Goal: Navigation & Orientation: Find specific page/section

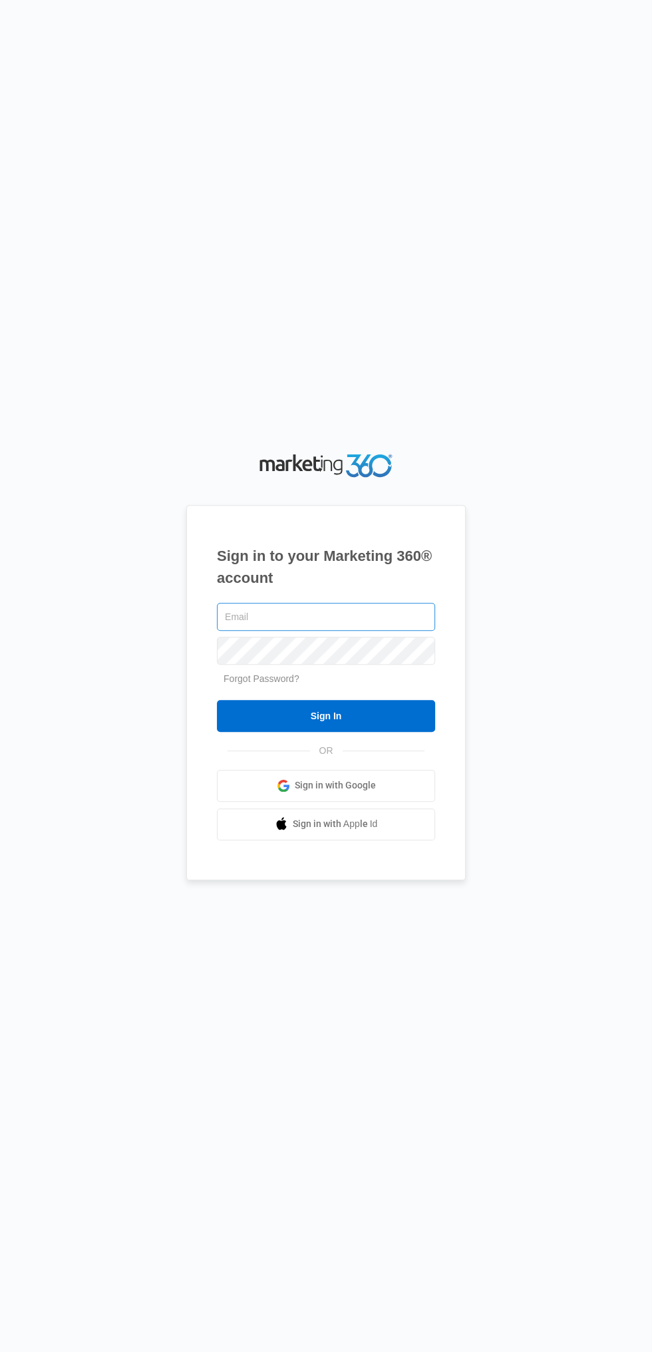
click at [343, 631] on input "text" at bounding box center [326, 617] width 218 height 28
type input "[EMAIL_ADDRESS][DOMAIN_NAME]"
click at [217, 700] on input "Sign In" at bounding box center [326, 716] width 218 height 32
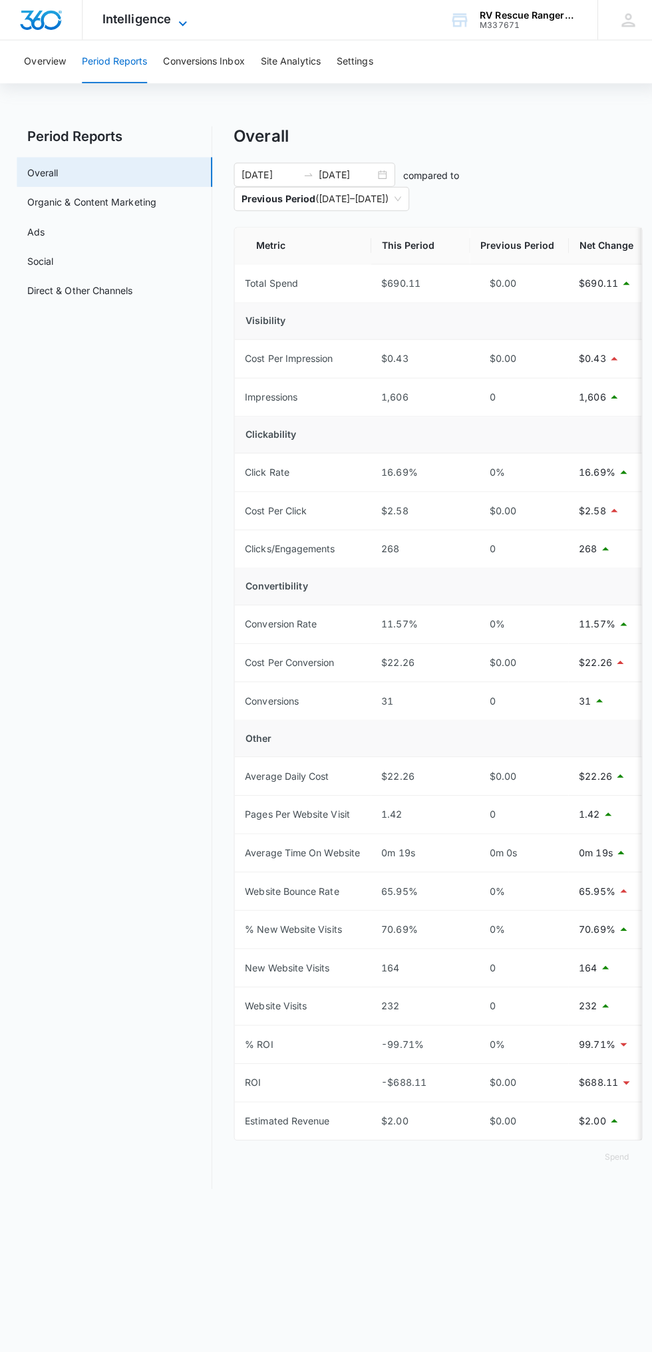
click at [148, 24] on span "Intelligence" at bounding box center [136, 19] width 68 height 14
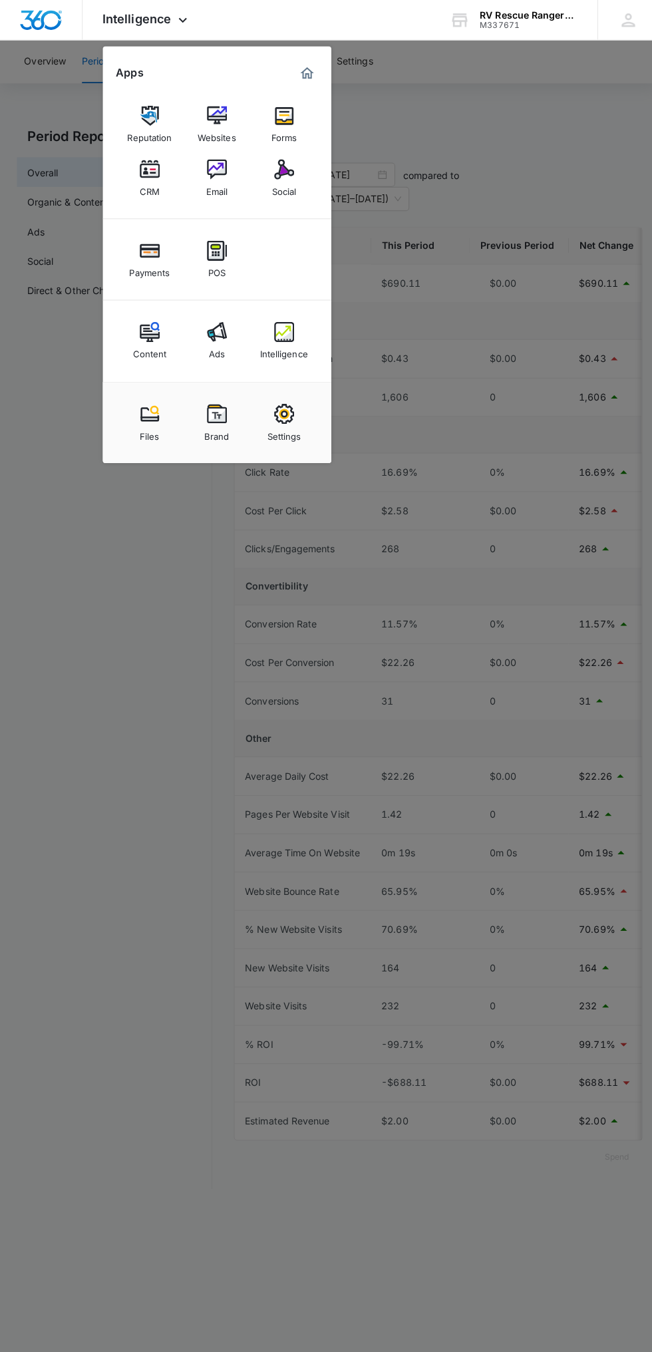
click at [119, 964] on div at bounding box center [326, 676] width 652 height 1352
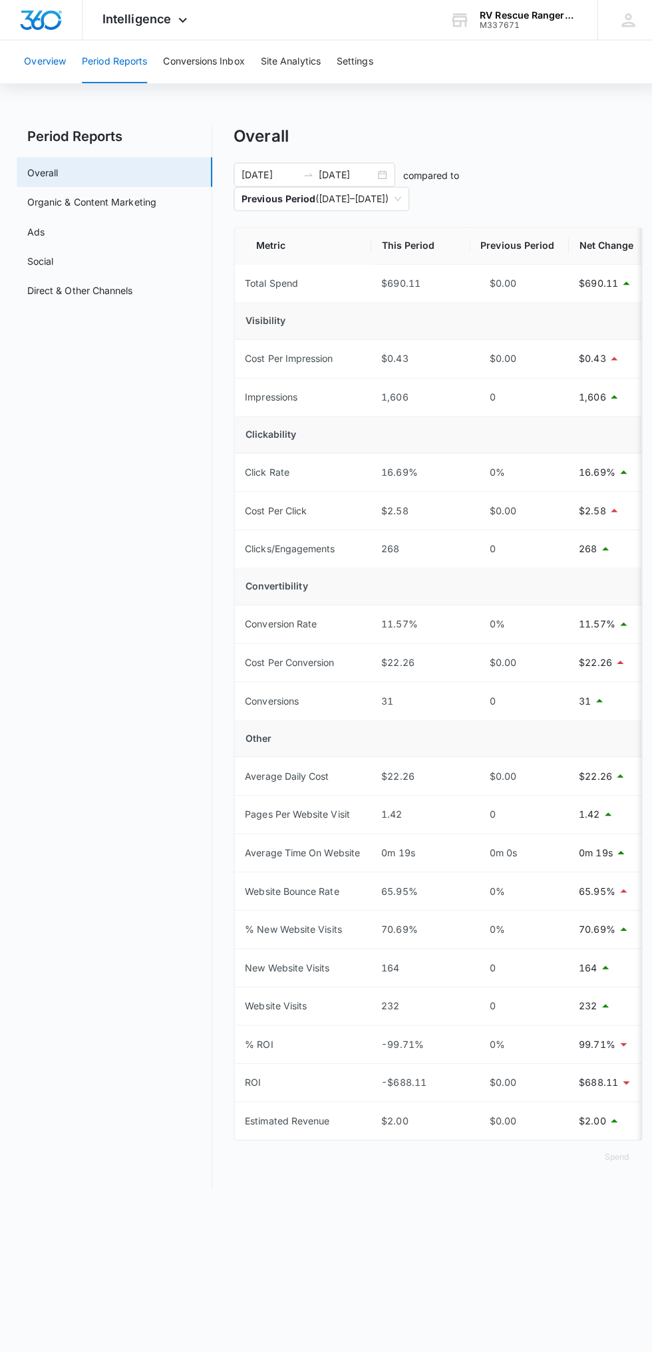
click at [42, 60] on button "Overview" at bounding box center [44, 61] width 41 height 43
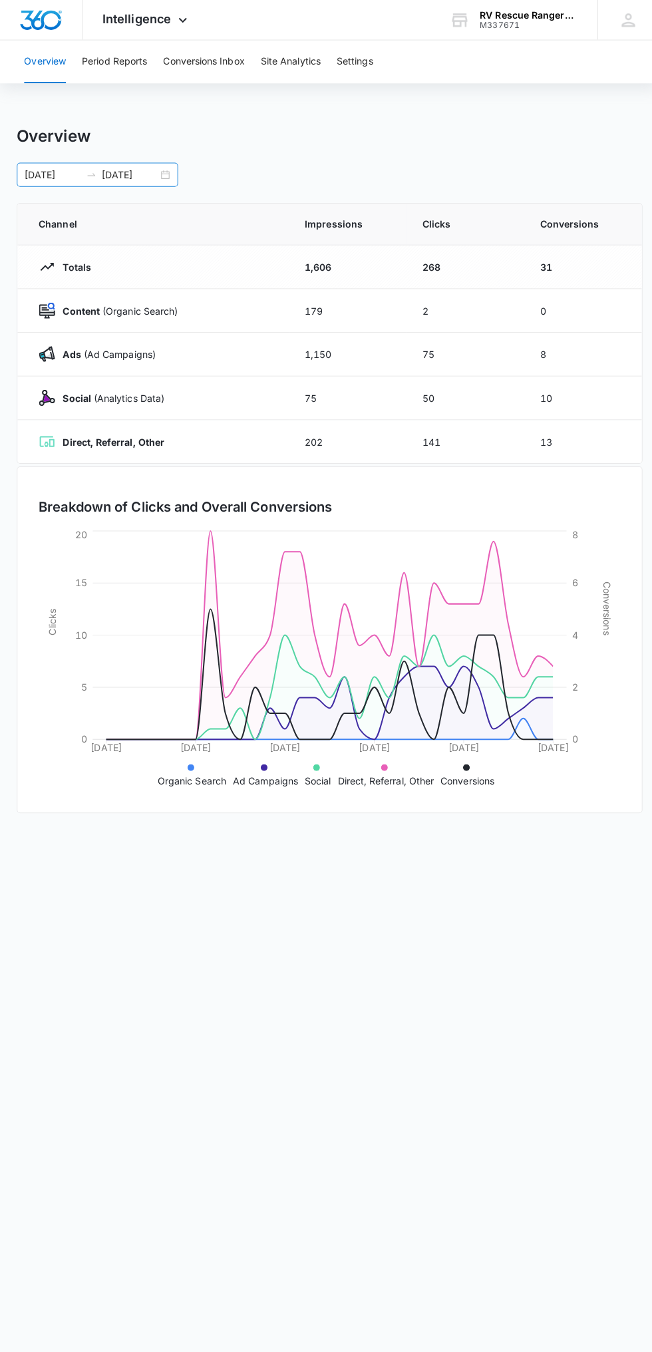
click at [172, 176] on div "09/12/2025 10/12/2025" at bounding box center [97, 173] width 160 height 24
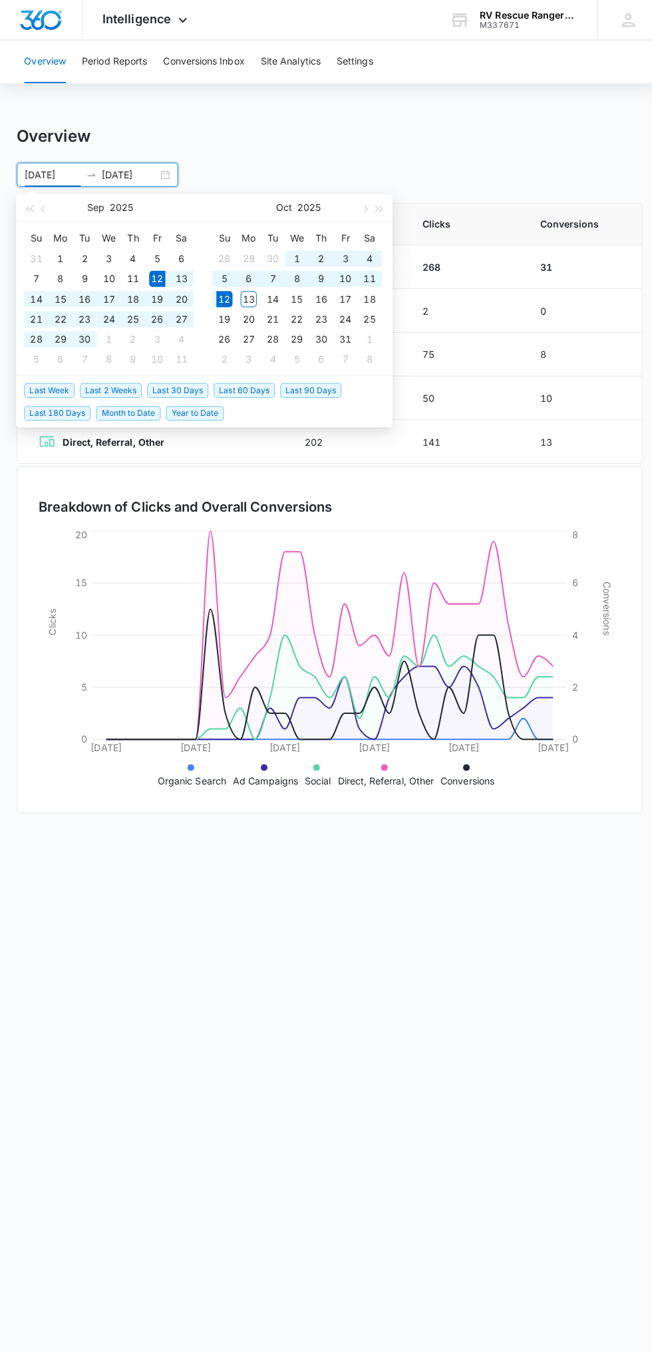
click at [186, 381] on span "Last 30 Days" at bounding box center [176, 386] width 61 height 15
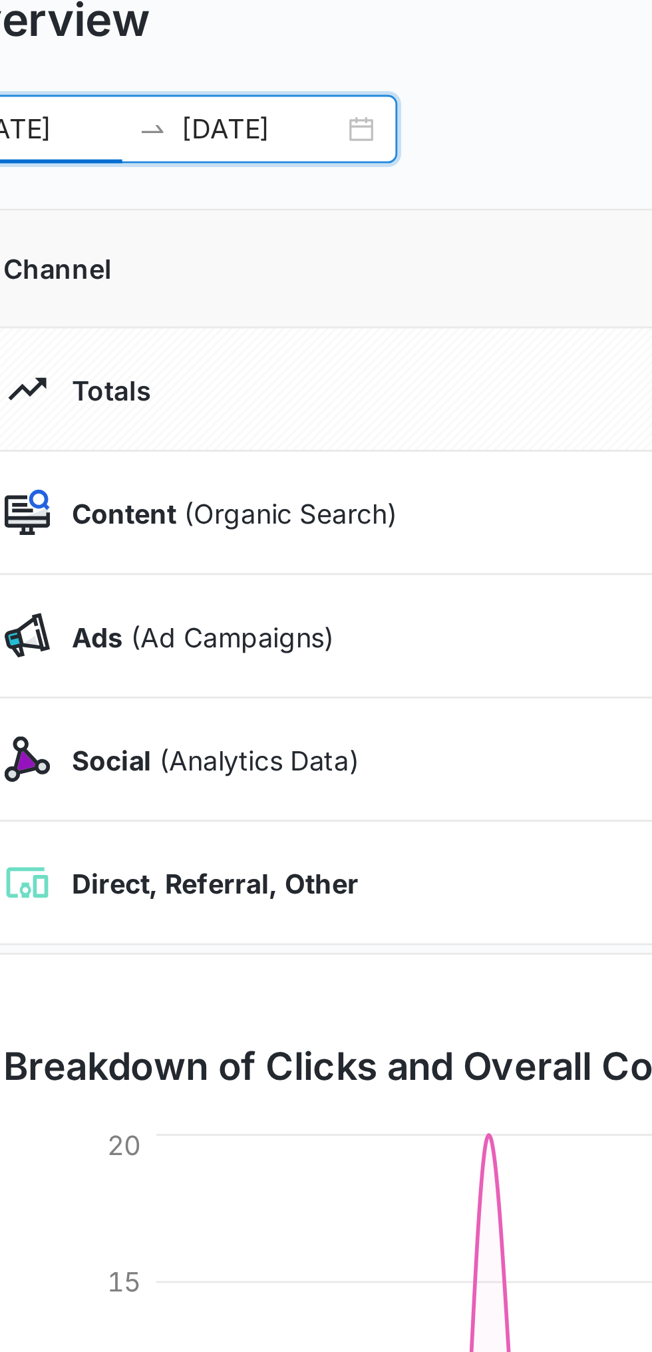
click at [164, 173] on div "09/12/2025 10/12/2025" at bounding box center [97, 173] width 160 height 24
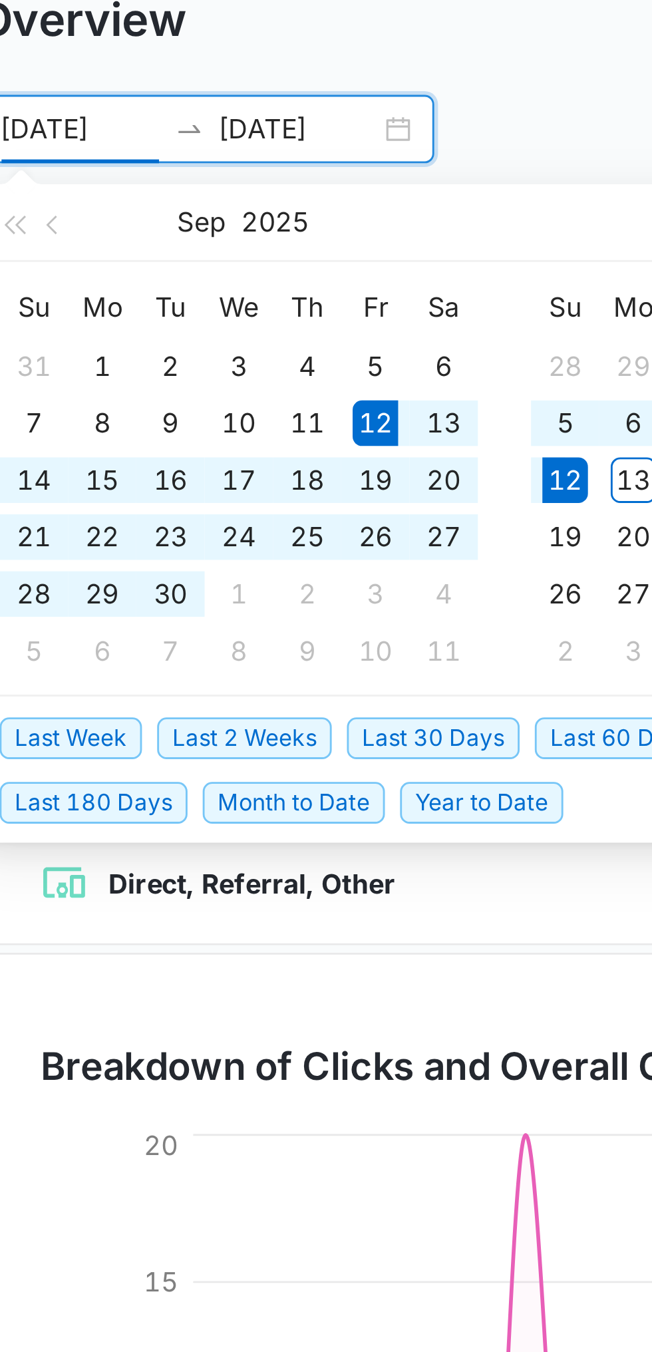
click at [157, 269] on div "12" at bounding box center [156, 276] width 16 height 16
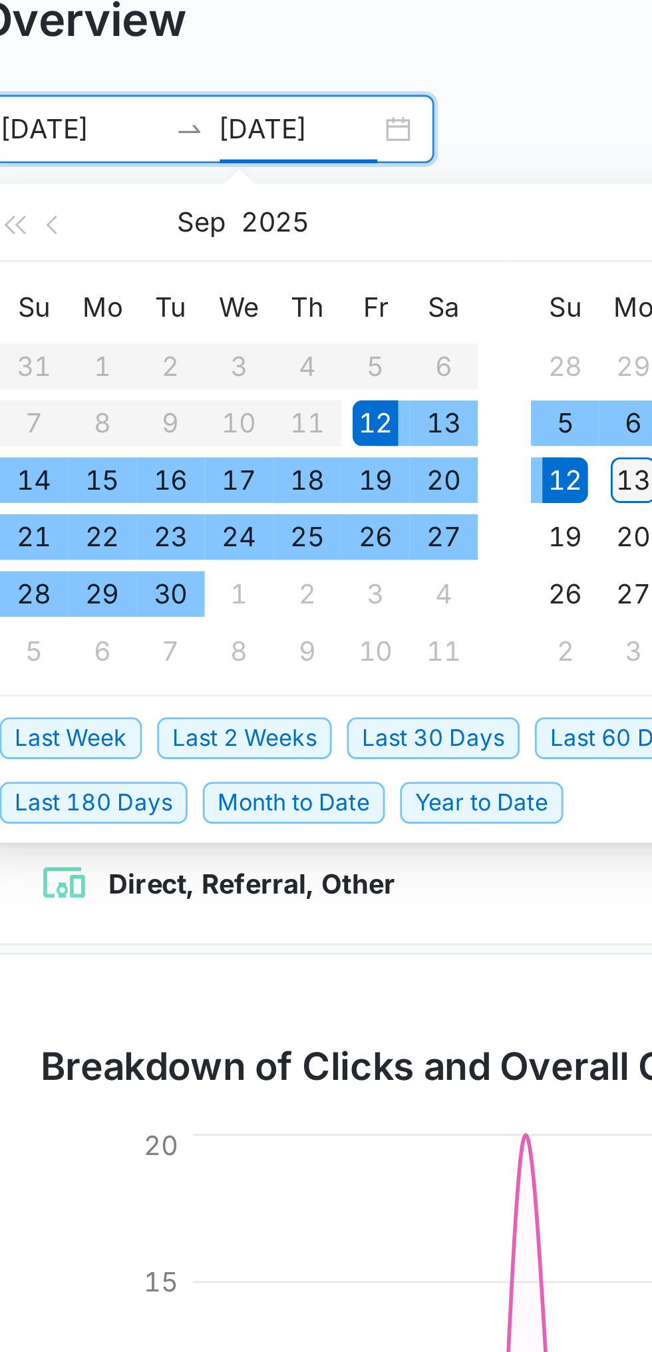
click at [243, 291] on div "13" at bounding box center [246, 296] width 16 height 16
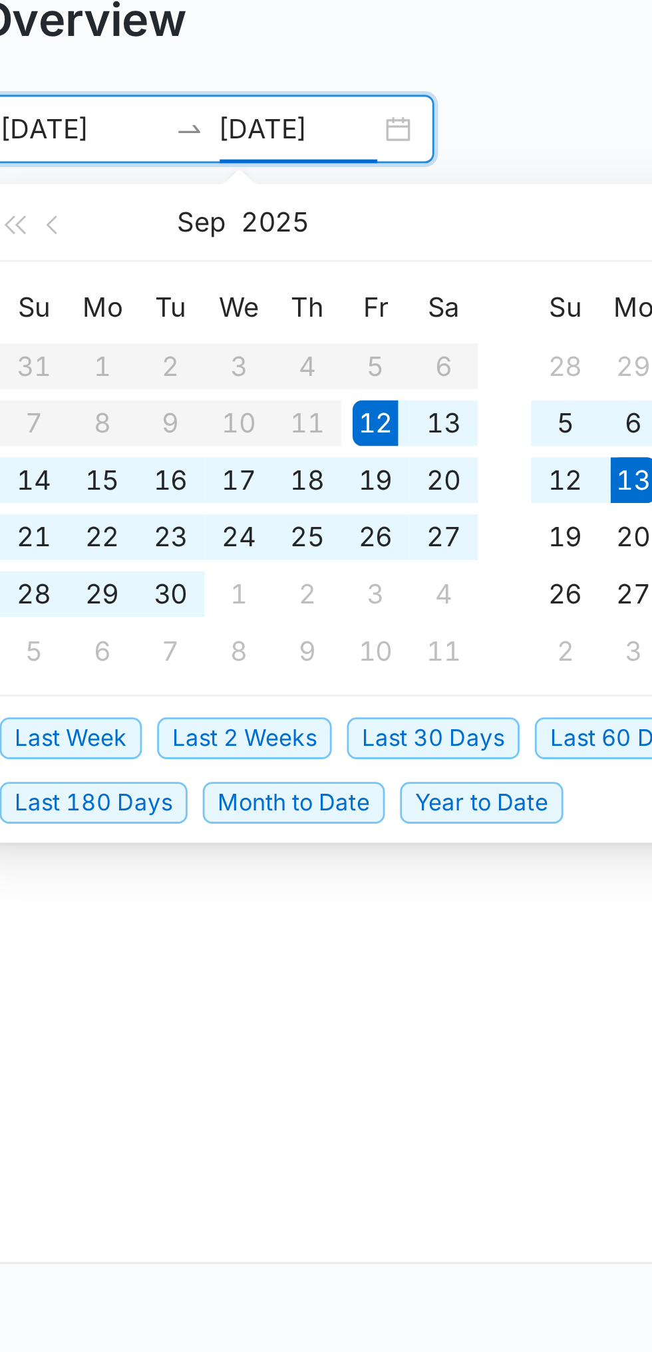
type input "10/13/2025"
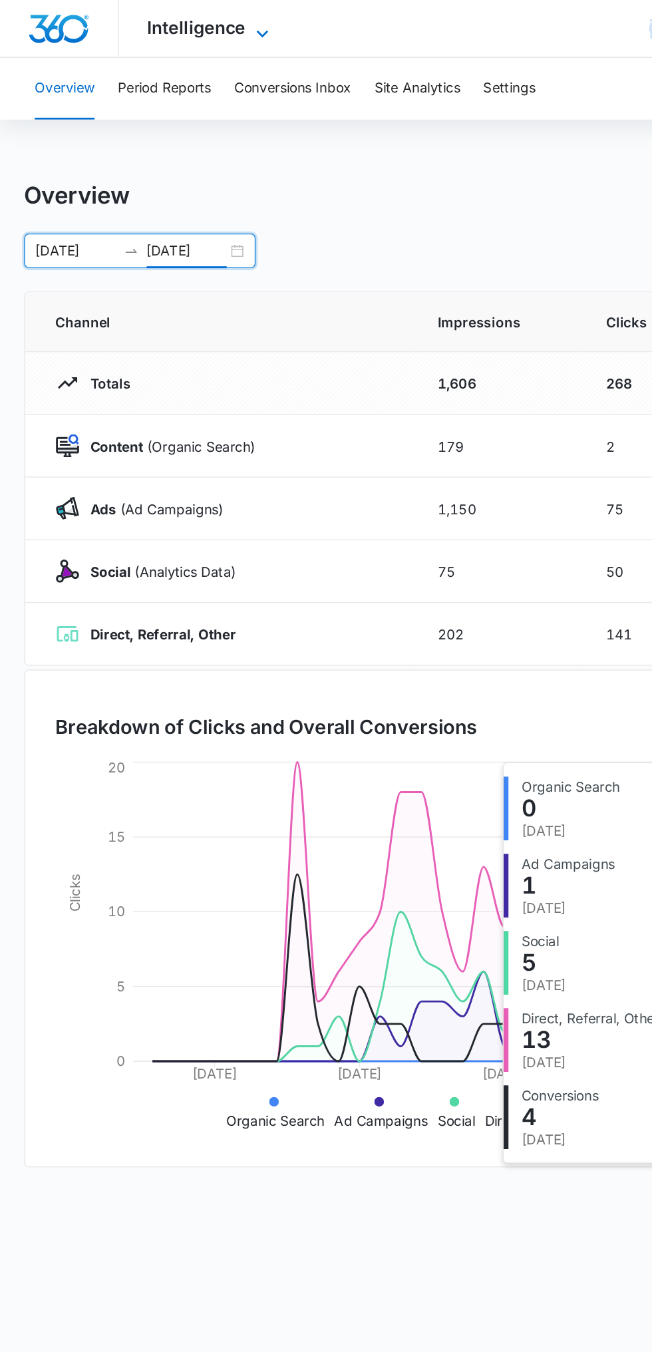
click at [160, 23] on span "Intelligence" at bounding box center [136, 19] width 68 height 14
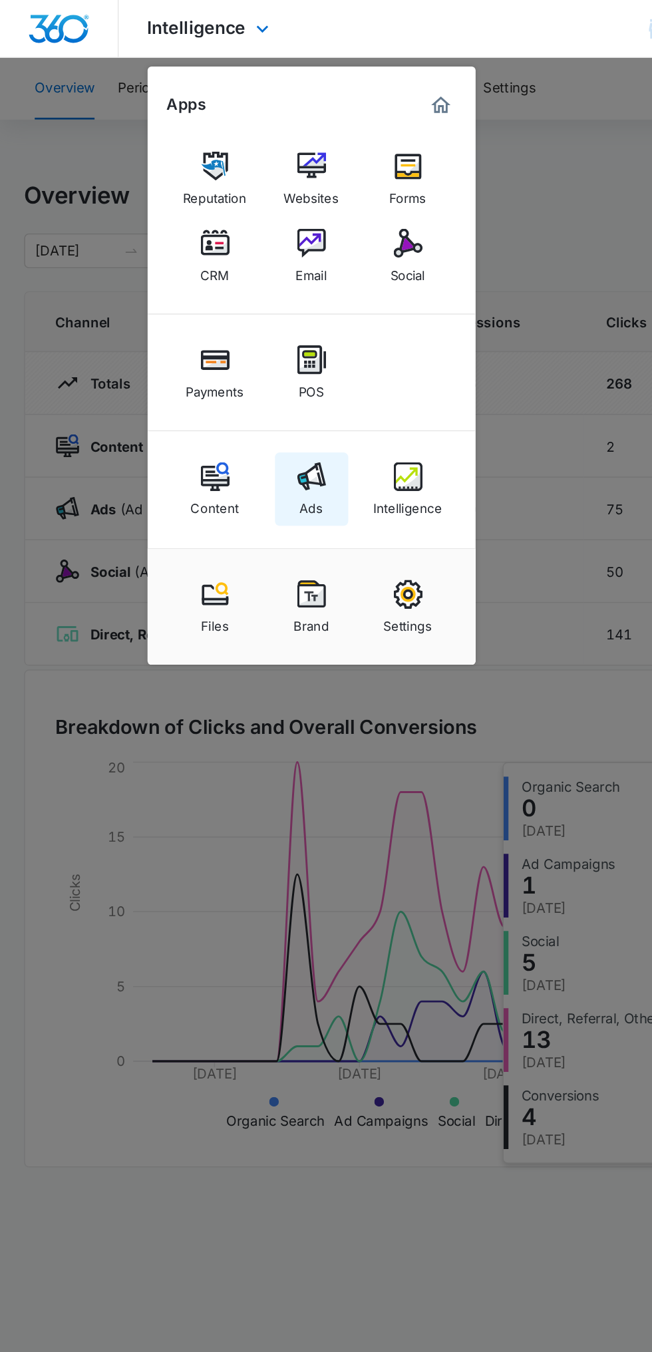
click at [219, 344] on div "Ads" at bounding box center [215, 347] width 16 height 17
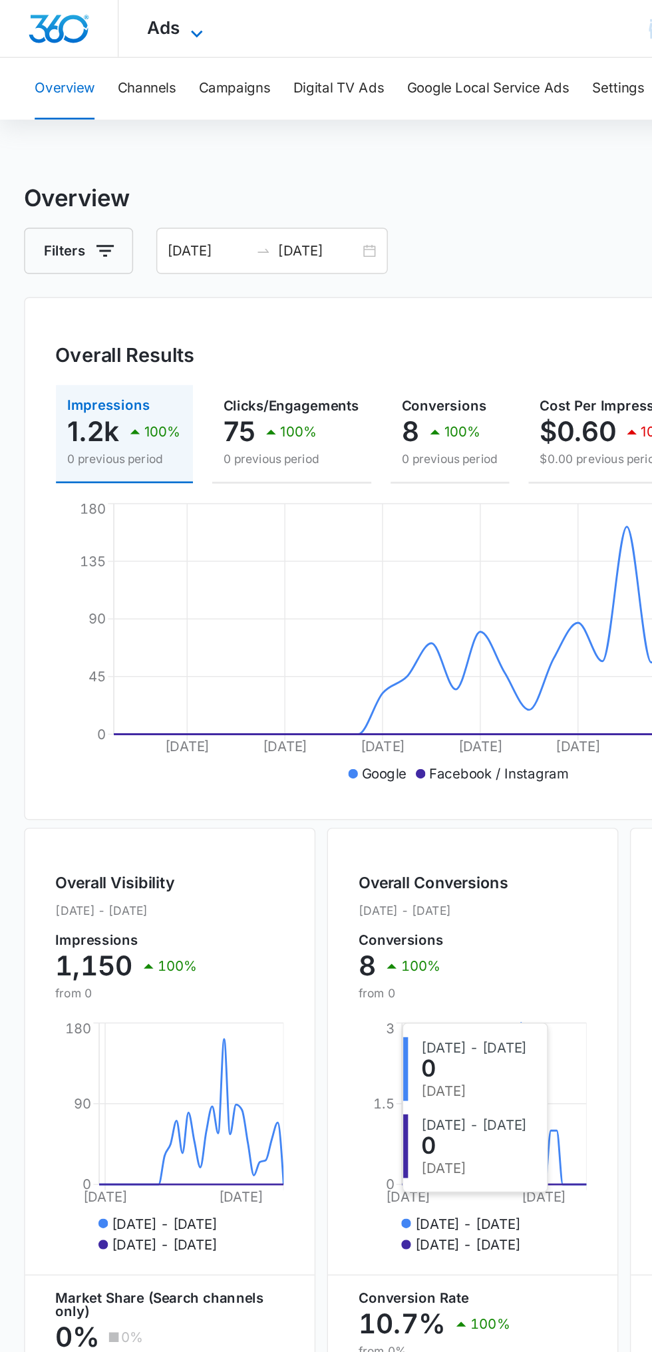
click at [135, 19] on icon at bounding box center [136, 23] width 16 height 16
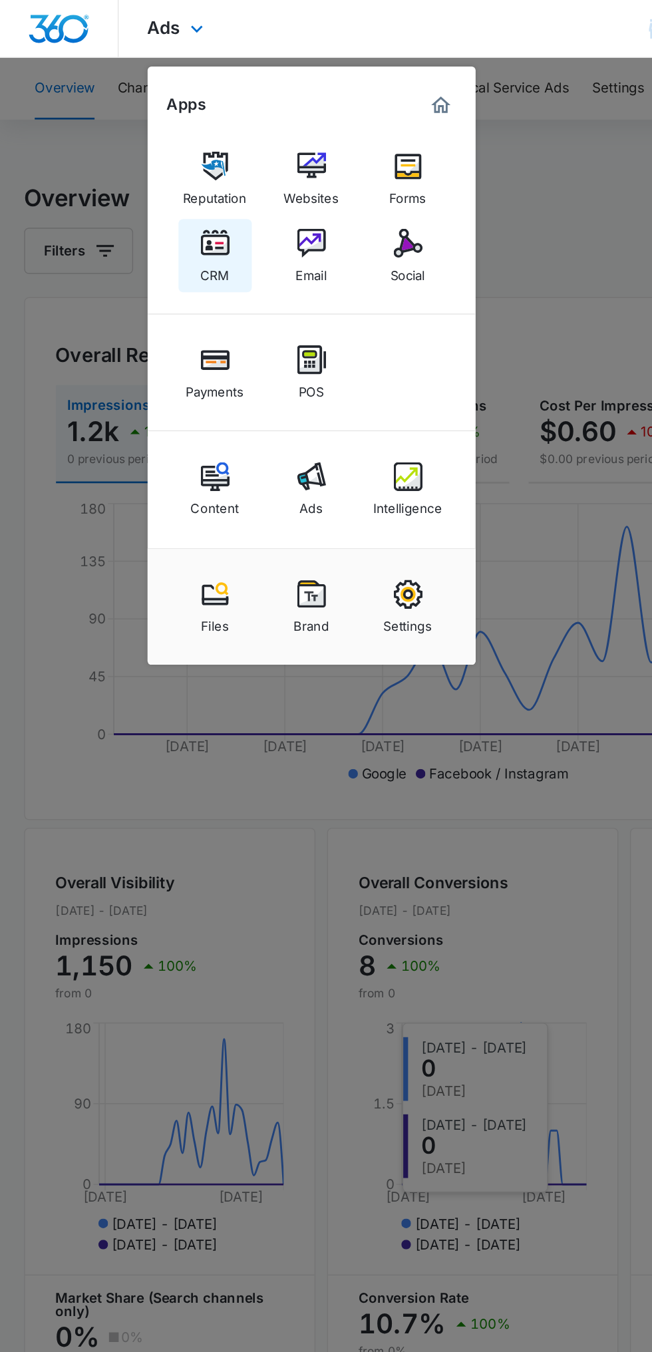
click at [160, 157] on link "CRM" at bounding box center [148, 176] width 51 height 51
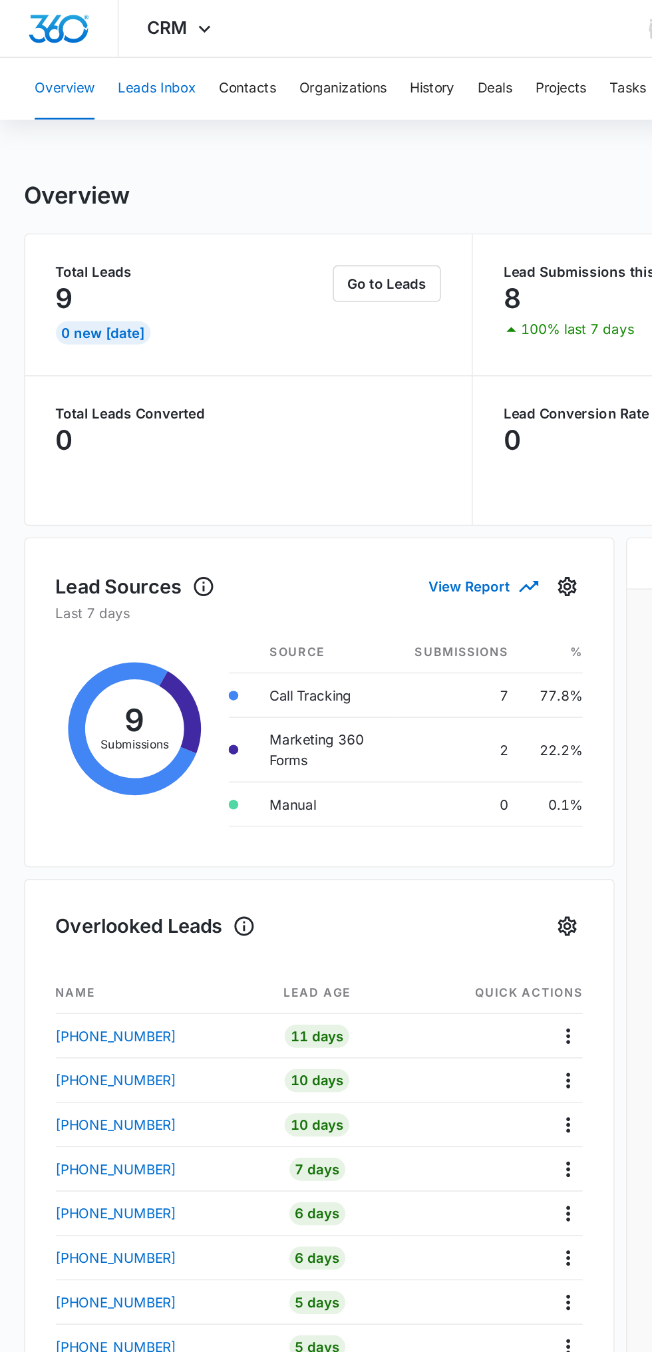
click at [90, 67] on button "Leads Inbox" at bounding box center [108, 61] width 54 height 43
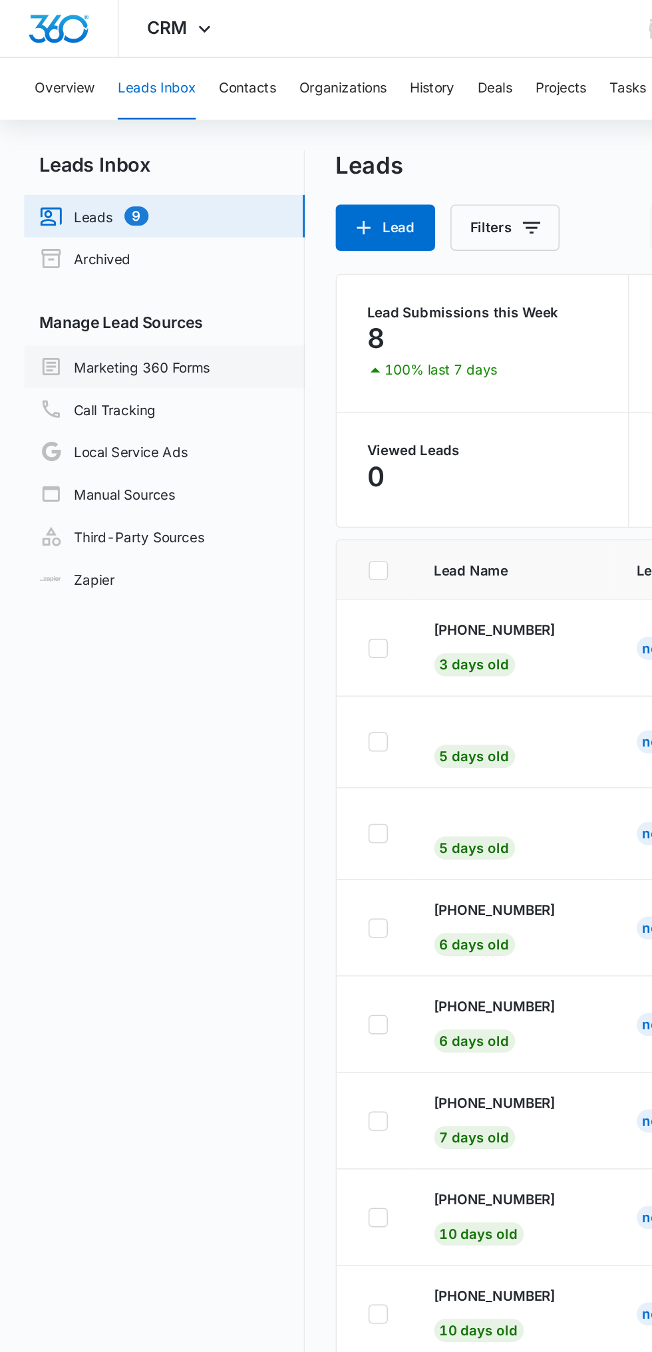
click at [75, 256] on link "Marketing 360 Forms" at bounding box center [86, 253] width 118 height 16
